Goal: Task Accomplishment & Management: Use online tool/utility

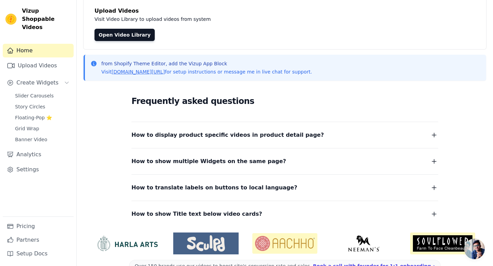
scroll to position [45, 0]
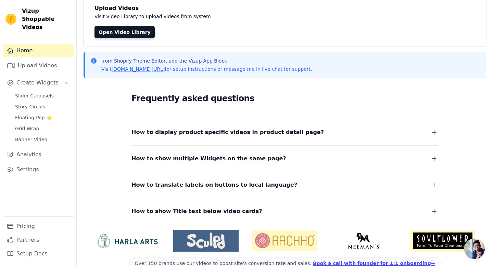
click at [191, 139] on dl "How to display product specific videos in product detail page? Create one widge…" at bounding box center [284, 167] width 307 height 97
click at [196, 133] on span "How to display product specific videos in product detail page?" at bounding box center [227, 133] width 192 height 10
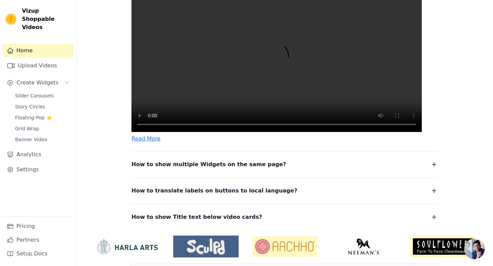
scroll to position [256, 0]
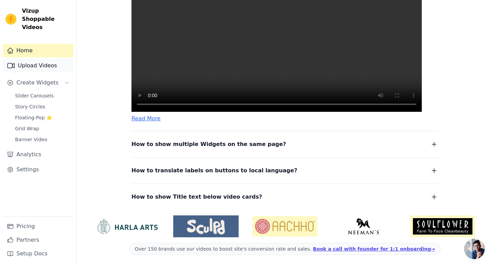
click at [42, 61] on link "Upload Videos" at bounding box center [38, 66] width 71 height 14
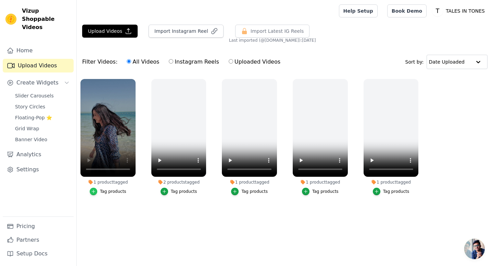
click at [95, 191] on icon "button" at bounding box center [93, 191] width 3 height 3
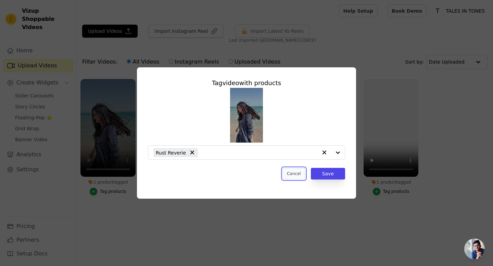
click at [300, 176] on button "Cancel" at bounding box center [293, 174] width 23 height 12
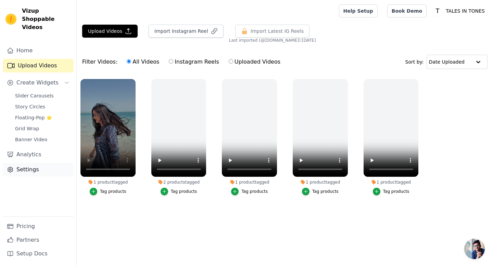
click at [29, 166] on link "Settings" at bounding box center [38, 170] width 71 height 14
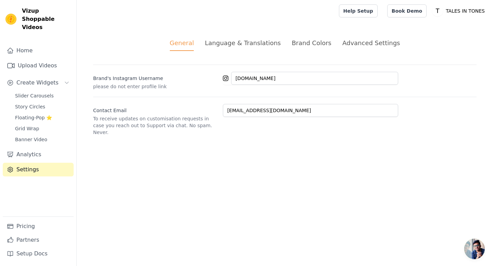
click at [346, 47] on div "Advanced Settings" at bounding box center [370, 42] width 57 height 9
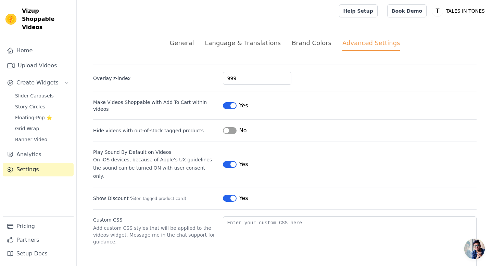
scroll to position [14, 0]
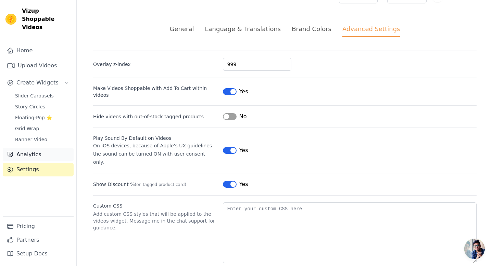
click at [35, 148] on link "Analytics" at bounding box center [38, 155] width 71 height 14
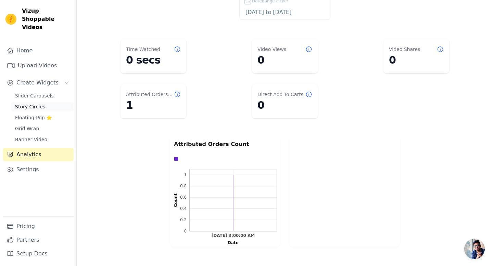
scroll to position [36, 0]
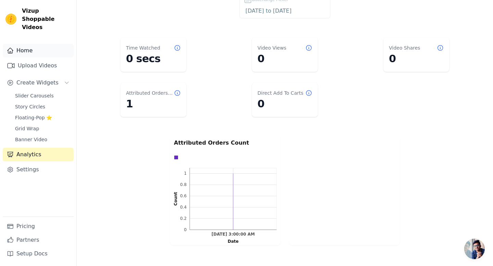
click at [26, 46] on link "Home" at bounding box center [38, 51] width 71 height 14
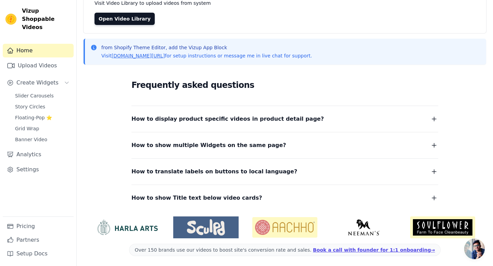
scroll to position [60, 0]
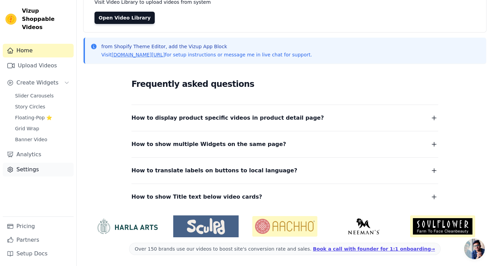
click at [30, 163] on link "Settings" at bounding box center [38, 170] width 71 height 14
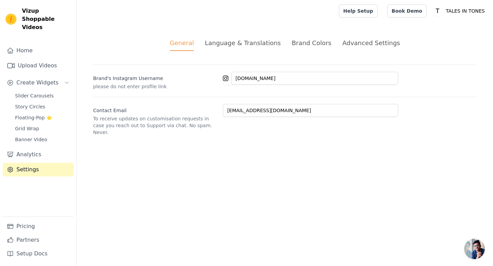
click at [349, 43] on div "Advanced Settings" at bounding box center [370, 42] width 57 height 9
